Goal: Book appointment/travel/reservation

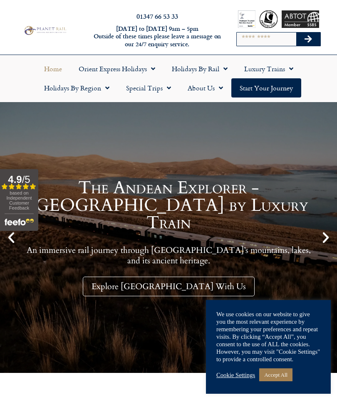
click at [95, 90] on link "Holidays by Region" at bounding box center [77, 87] width 82 height 19
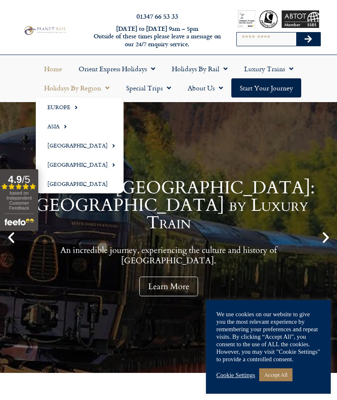
click at [91, 165] on link "[GEOGRAPHIC_DATA]" at bounding box center [80, 164] width 88 height 19
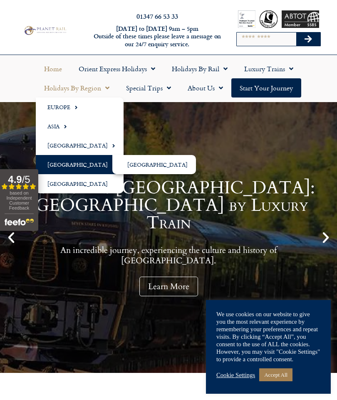
click at [152, 168] on link "[GEOGRAPHIC_DATA]" at bounding box center [154, 164] width 84 height 19
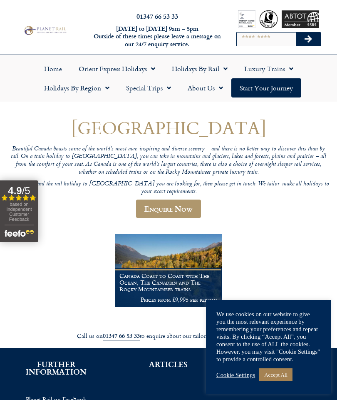
click at [163, 86] on span "Menu" at bounding box center [167, 87] width 8 height 15
click at [213, 72] on link "Holidays by Rail" at bounding box center [200, 68] width 72 height 19
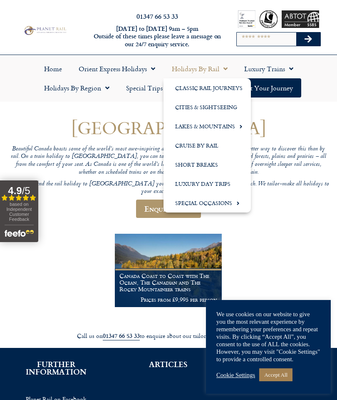
click at [227, 95] on link "Classic Rail Journeys" at bounding box center [207, 87] width 87 height 19
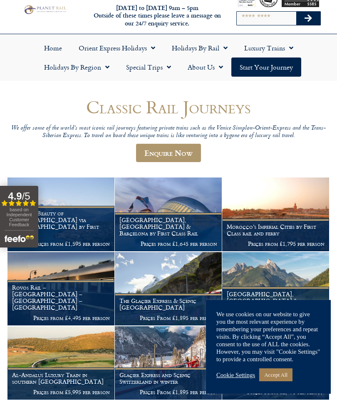
scroll to position [27, 0]
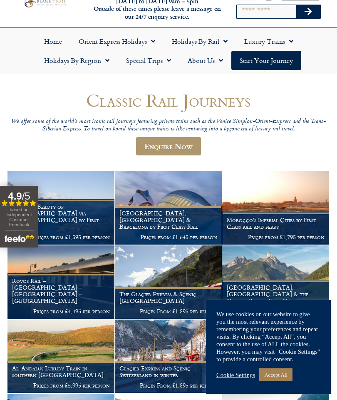
click at [293, 381] on link "Accept All" at bounding box center [275, 374] width 33 height 13
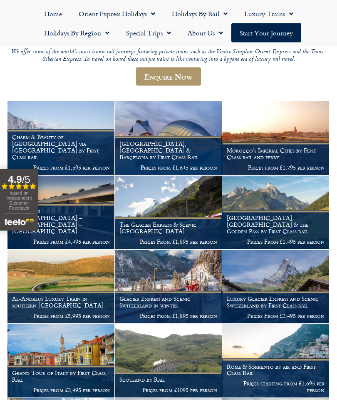
scroll to position [87, 0]
